Goal: Register for event/course

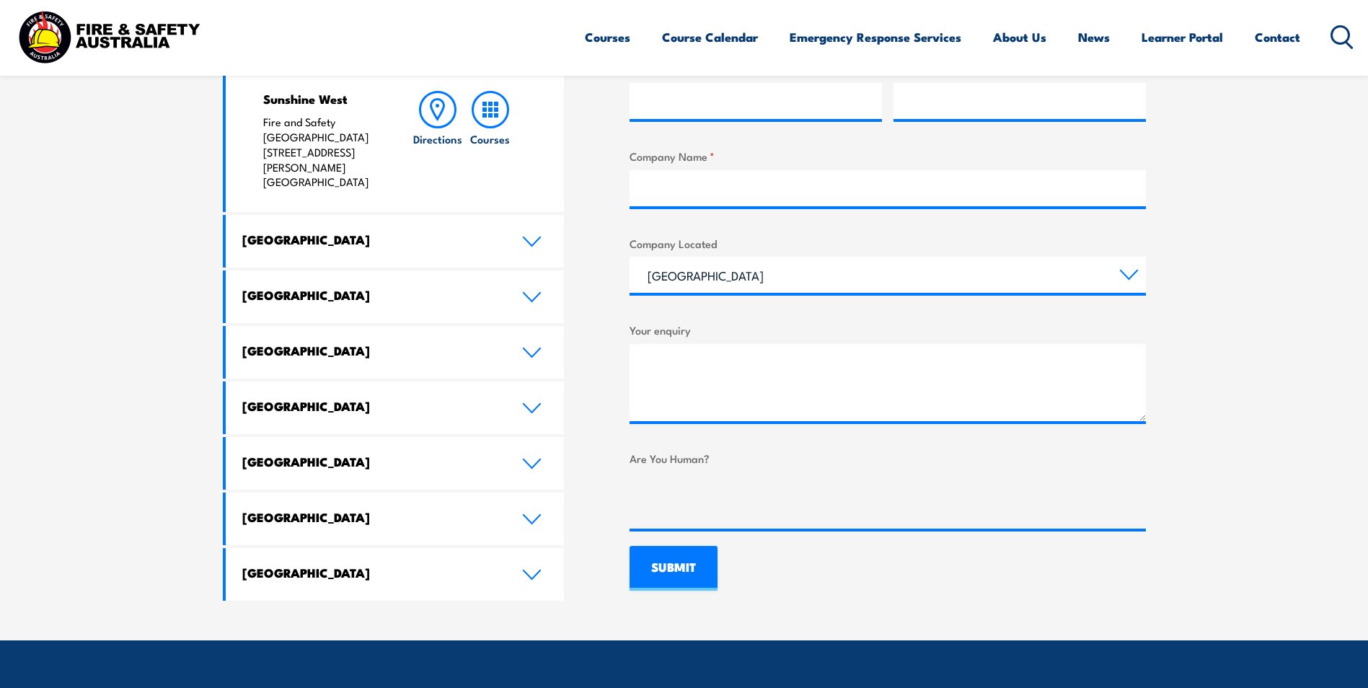
scroll to position [721, 0]
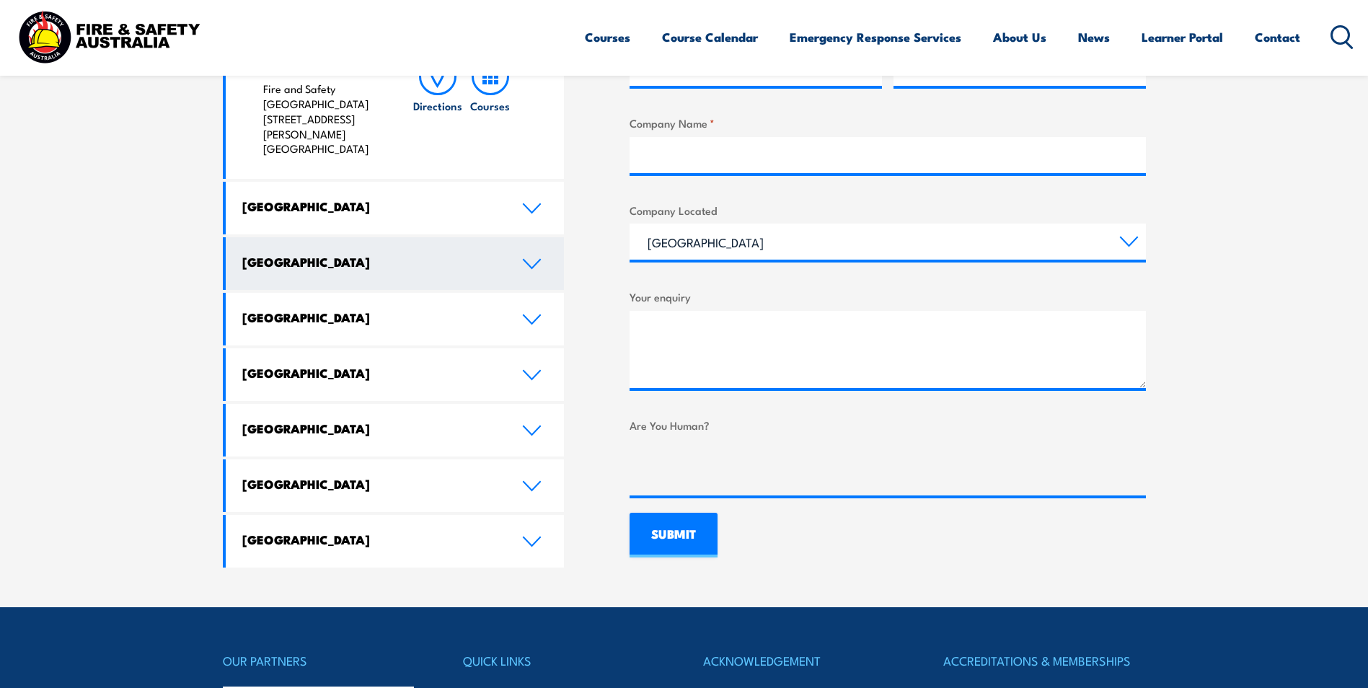
click at [527, 258] on icon at bounding box center [531, 264] width 19 height 12
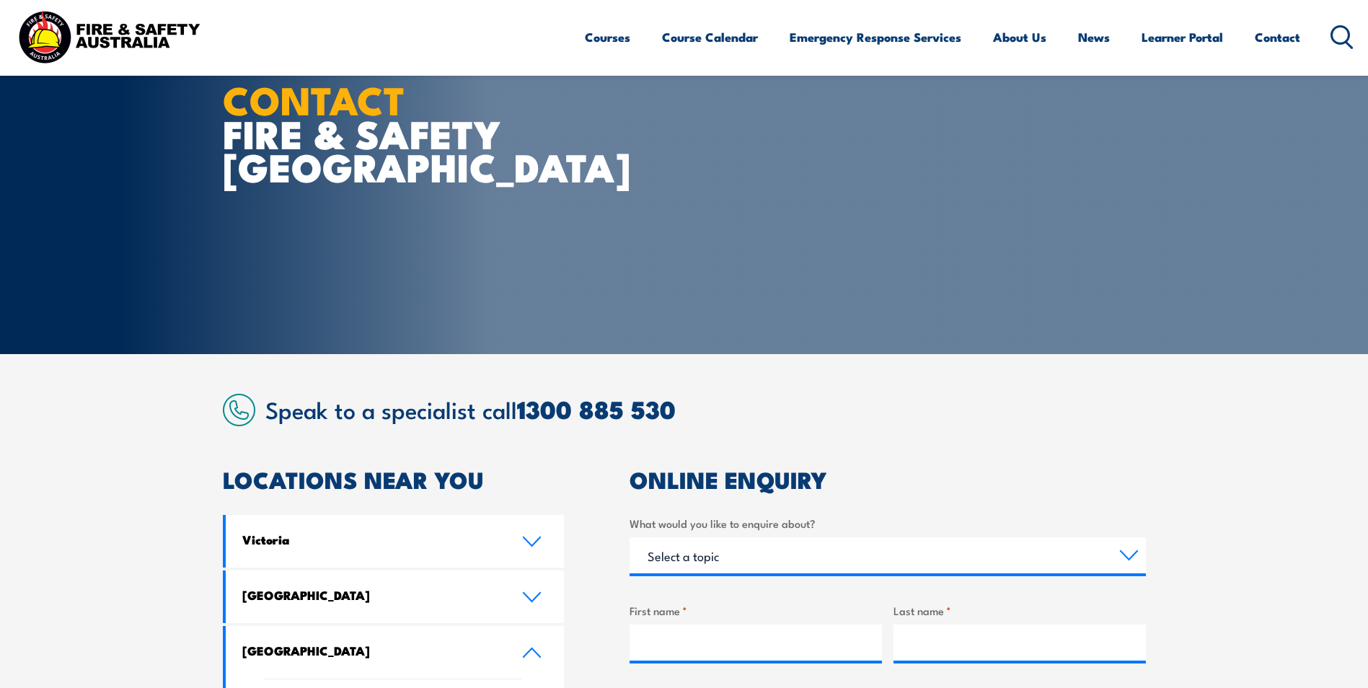
scroll to position [0, 0]
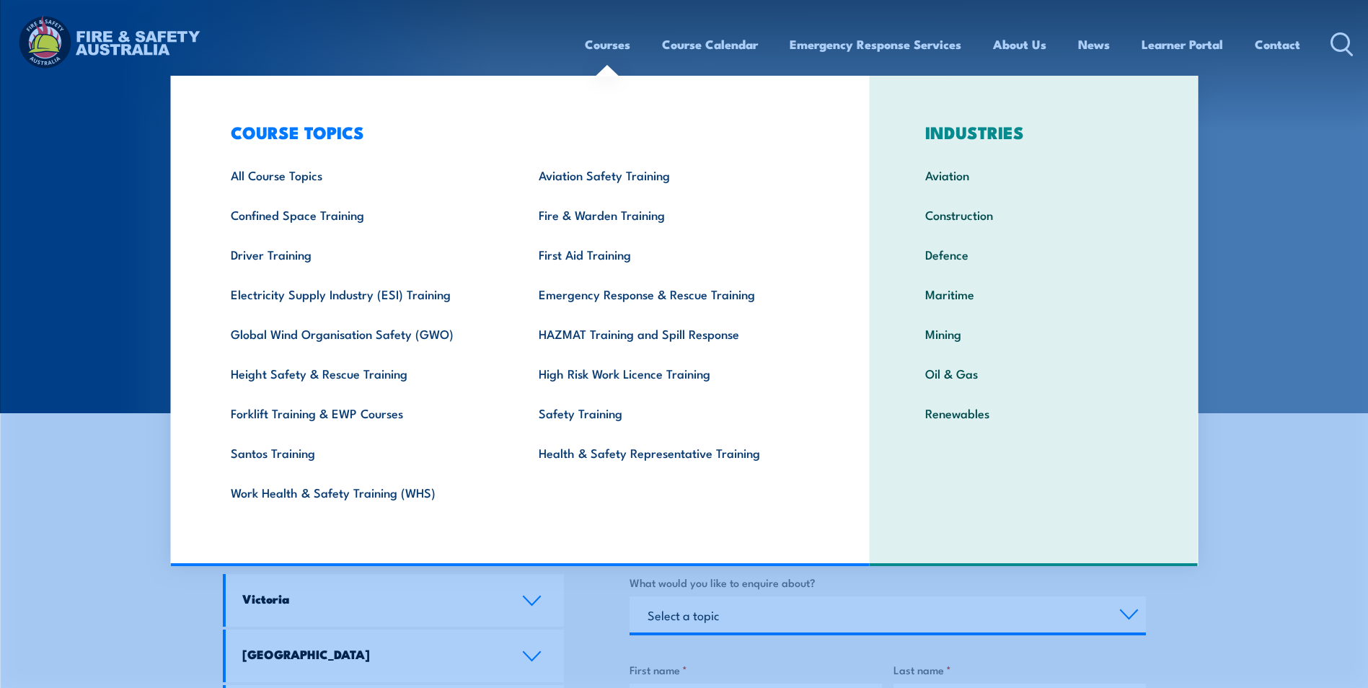
click at [615, 44] on link "Courses" at bounding box center [607, 44] width 45 height 38
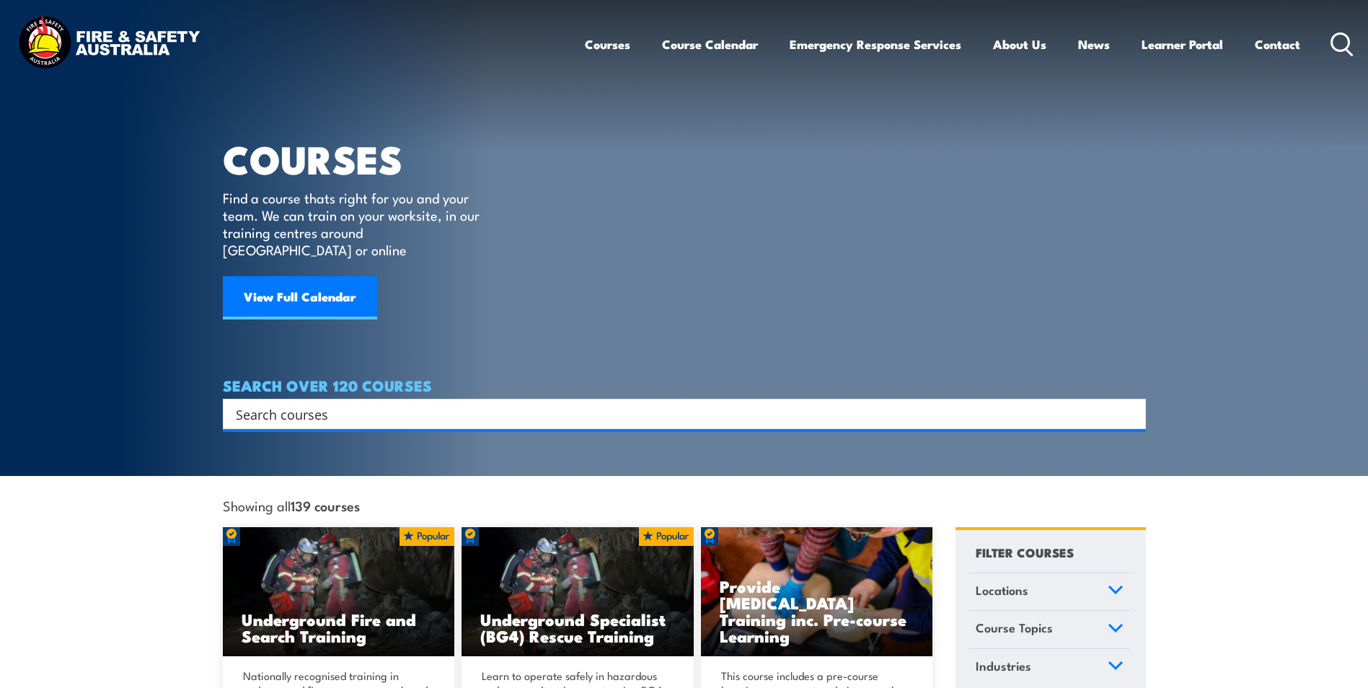
click at [612, 44] on link "Courses" at bounding box center [607, 44] width 45 height 38
click at [686, 42] on link "Course Calendar" at bounding box center [710, 44] width 96 height 38
click at [708, 45] on link "Course Calendar" at bounding box center [710, 44] width 96 height 38
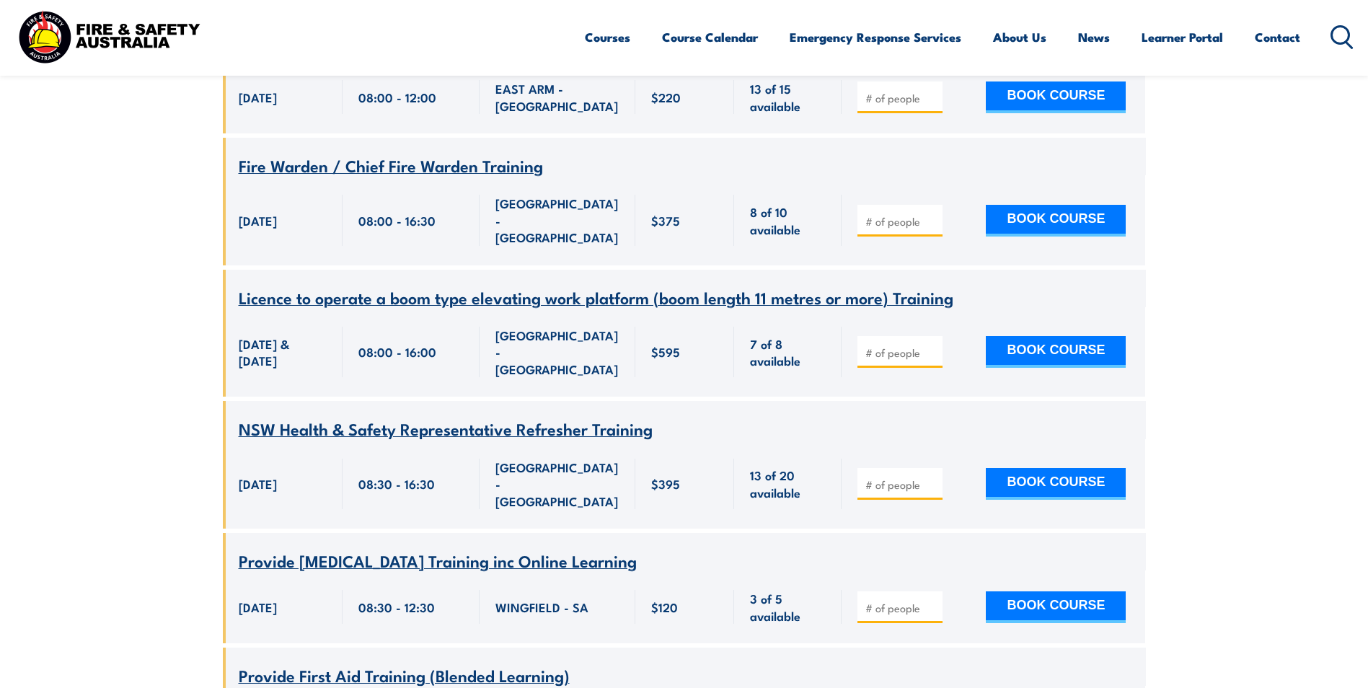
scroll to position [2885, 0]
